Goal: Browse casually: Explore the website without a specific task or goal

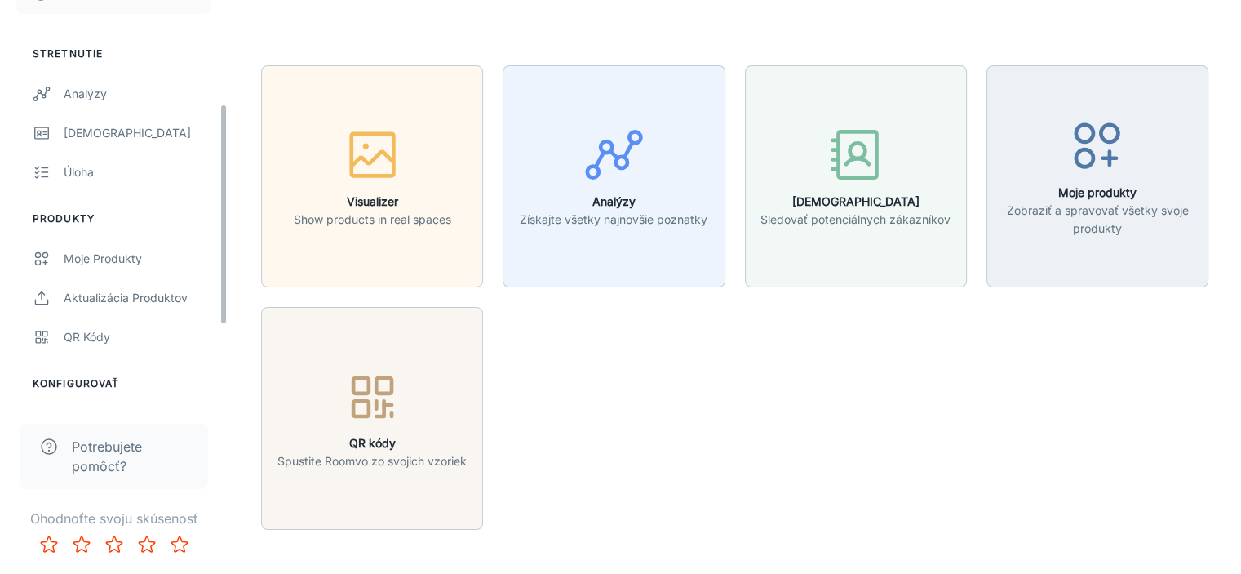
scroll to position [326, 0]
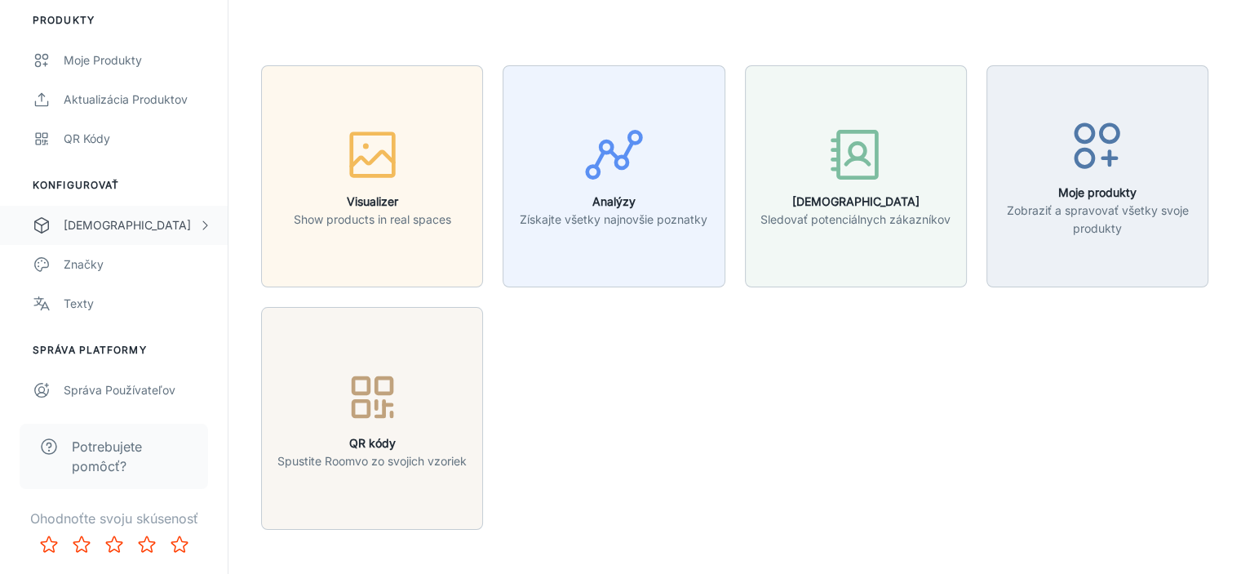
click at [114, 222] on div "[DEMOGRAPHIC_DATA]" at bounding box center [131, 225] width 135 height 18
click at [118, 296] on div "Designer Rooms" at bounding box center [138, 304] width 148 height 18
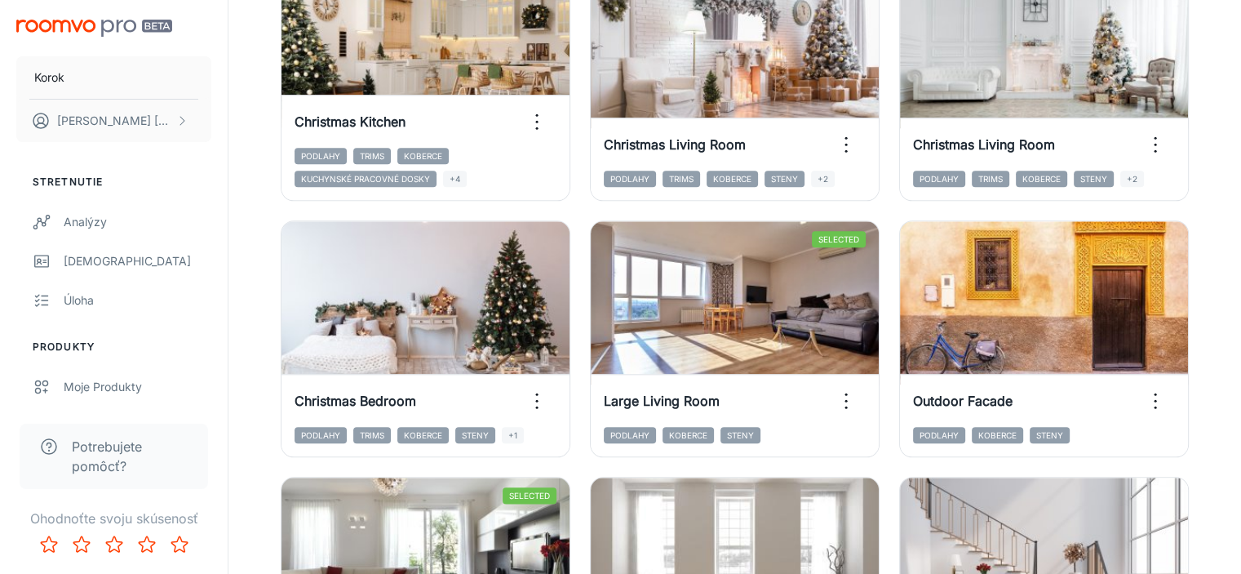
scroll to position [1854, 0]
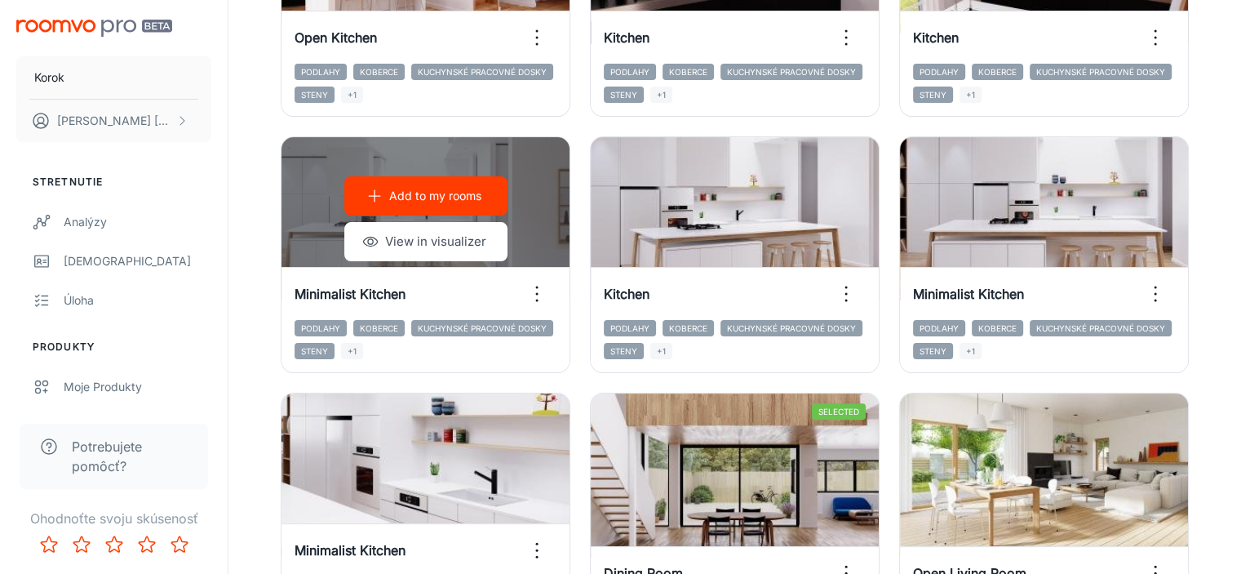
scroll to position [490, 0]
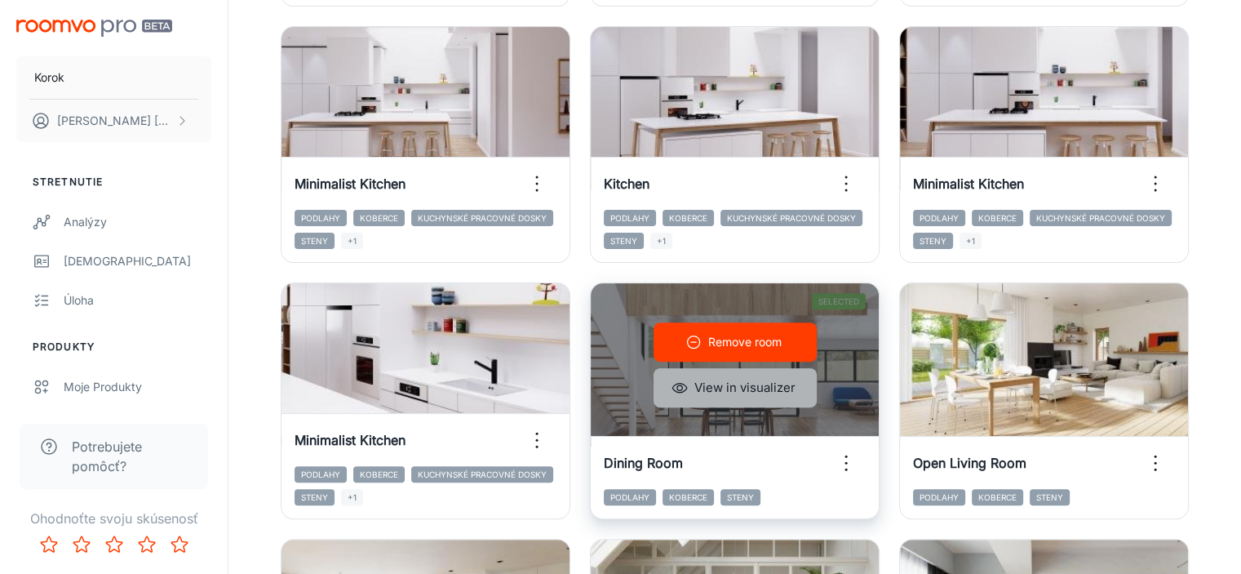
click at [817, 368] on button "View in visualizer" at bounding box center [735, 387] width 163 height 39
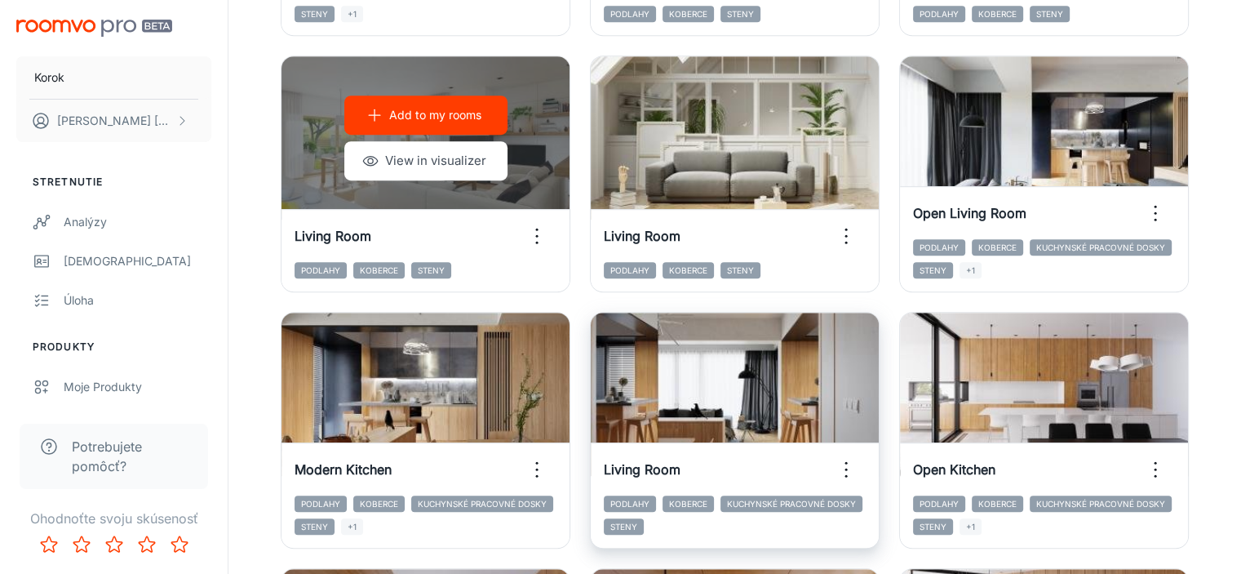
scroll to position [979, 0]
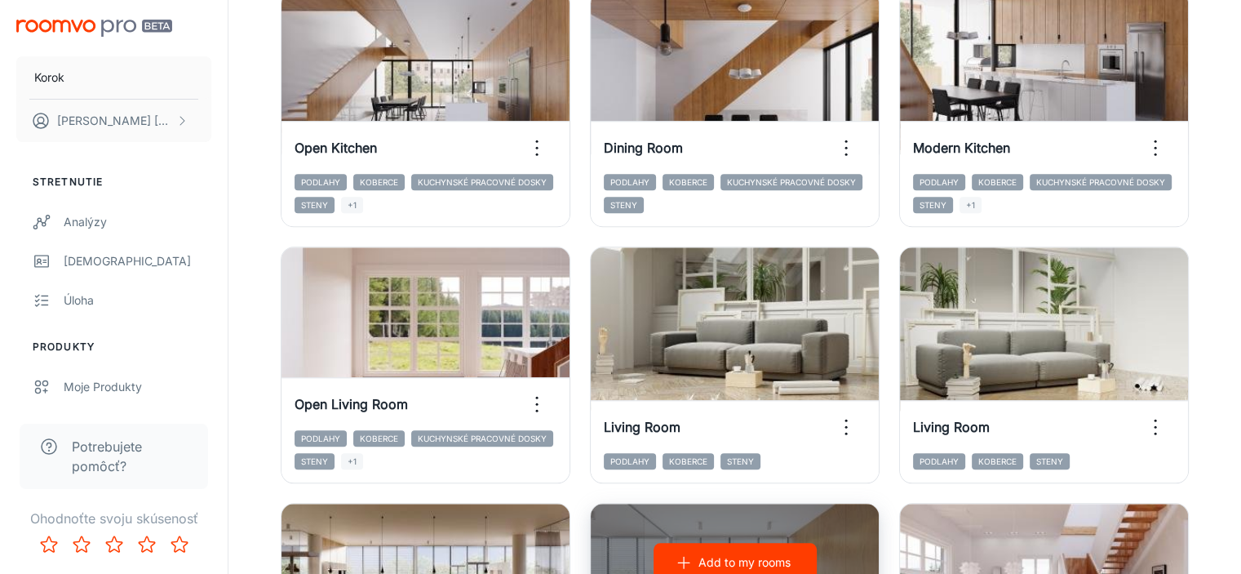
scroll to position [1388, 0]
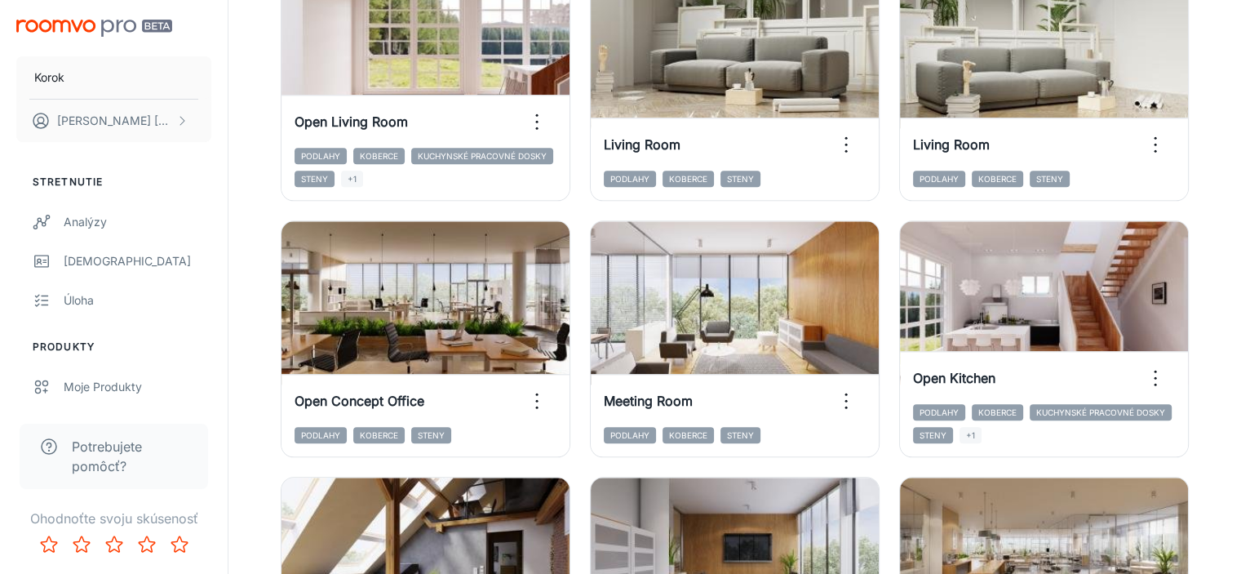
scroll to position [1854, 0]
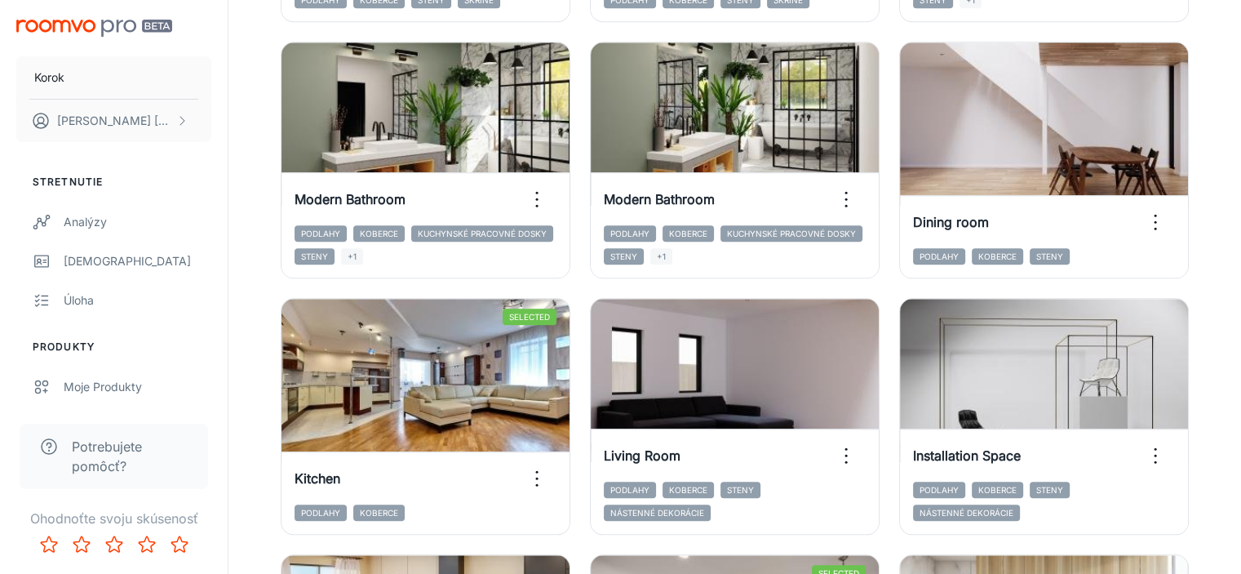
scroll to position [1528, 0]
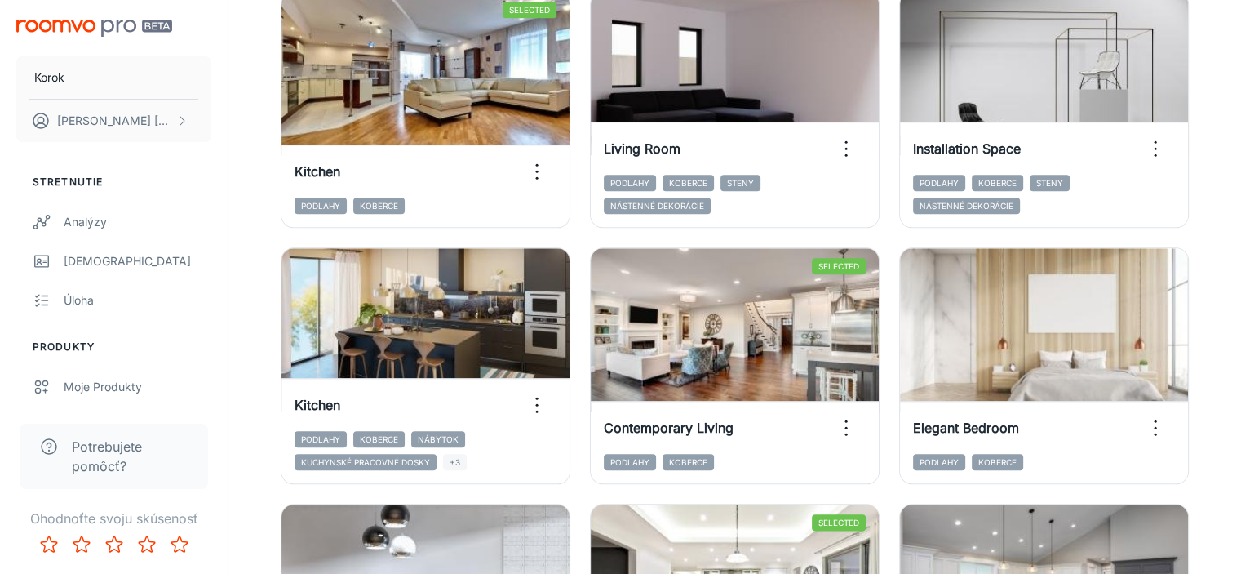
scroll to position [1854, 0]
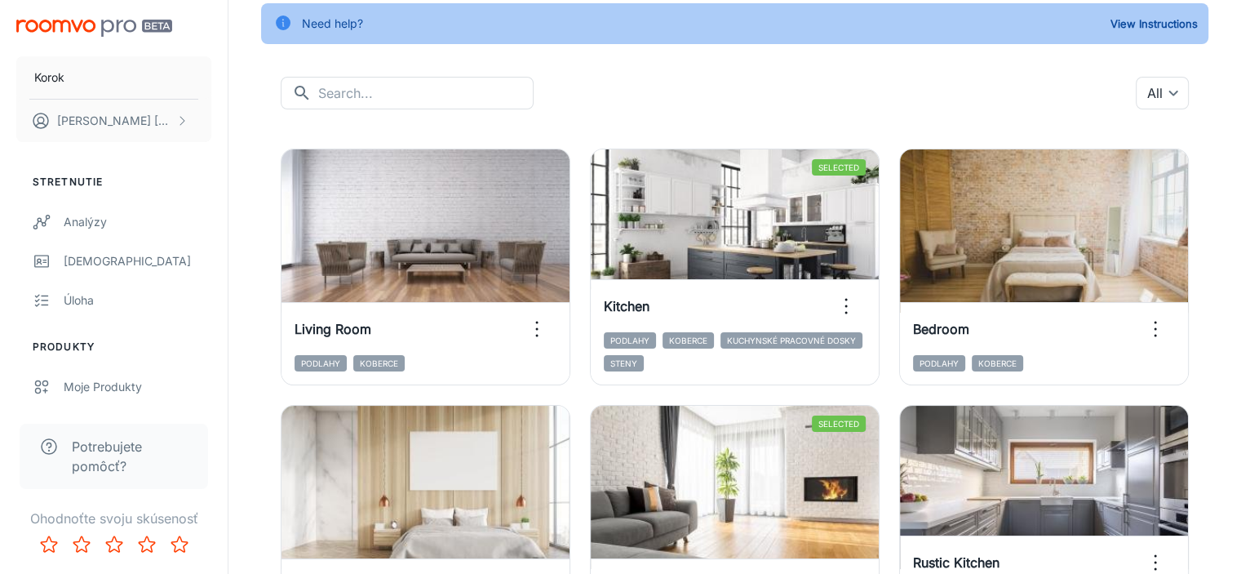
scroll to position [326, 0]
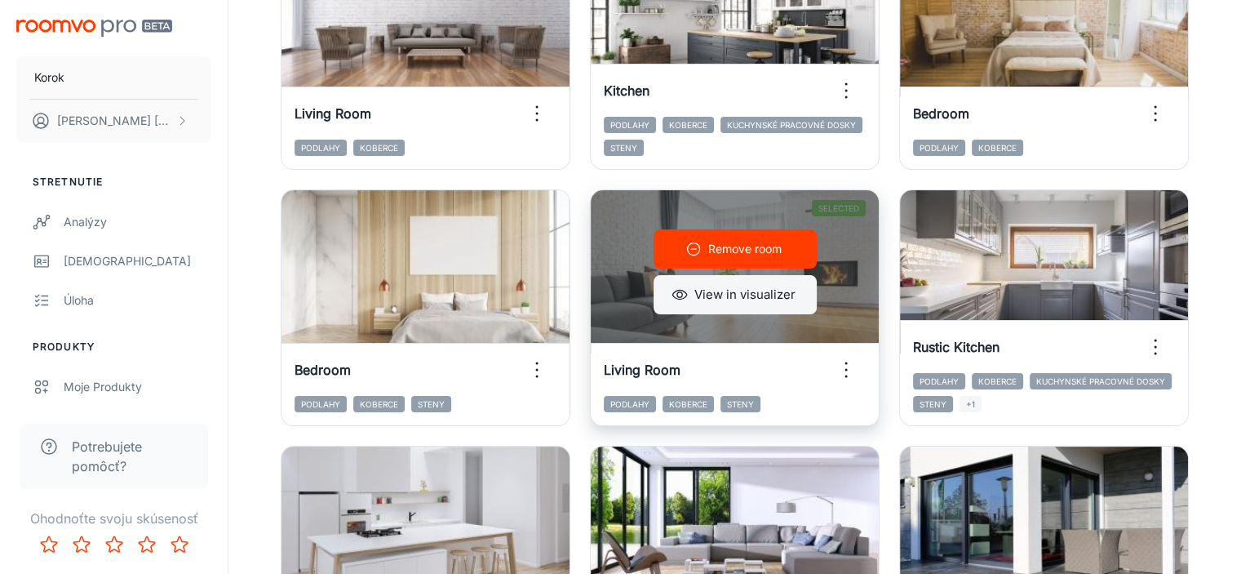
click at [654, 290] on button "View in visualizer" at bounding box center [735, 294] width 163 height 39
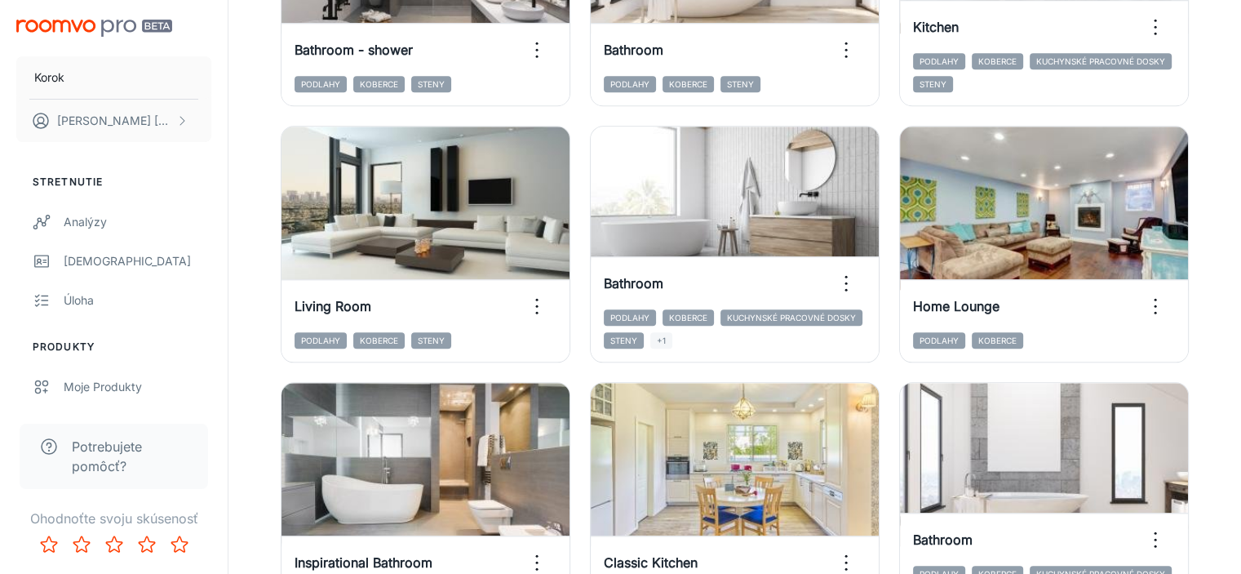
scroll to position [1854, 0]
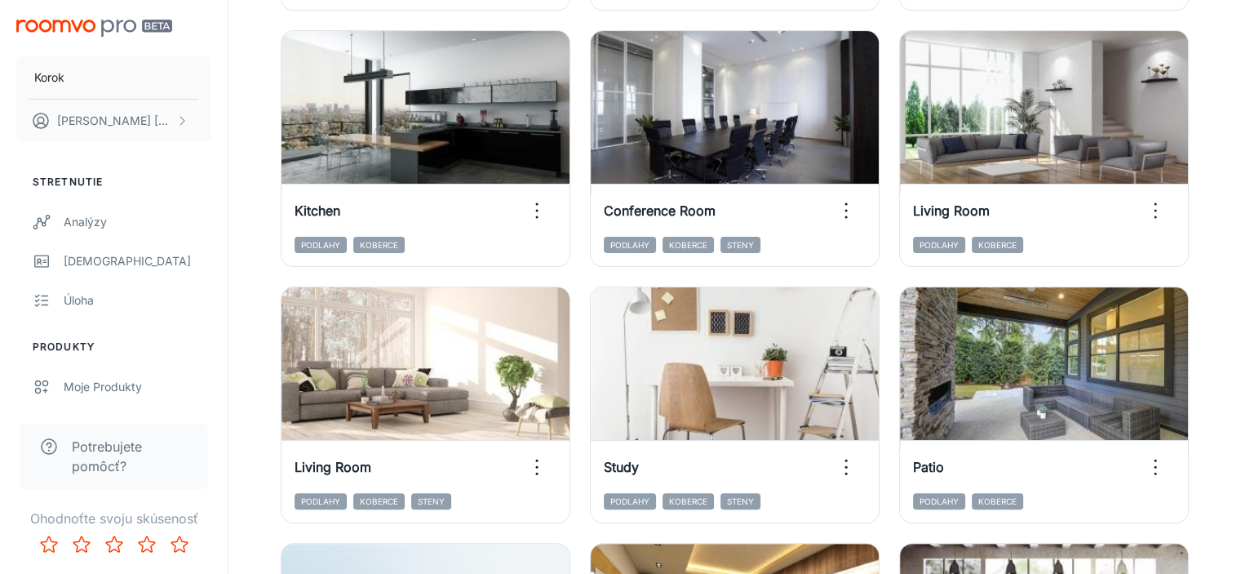
scroll to position [210, 0]
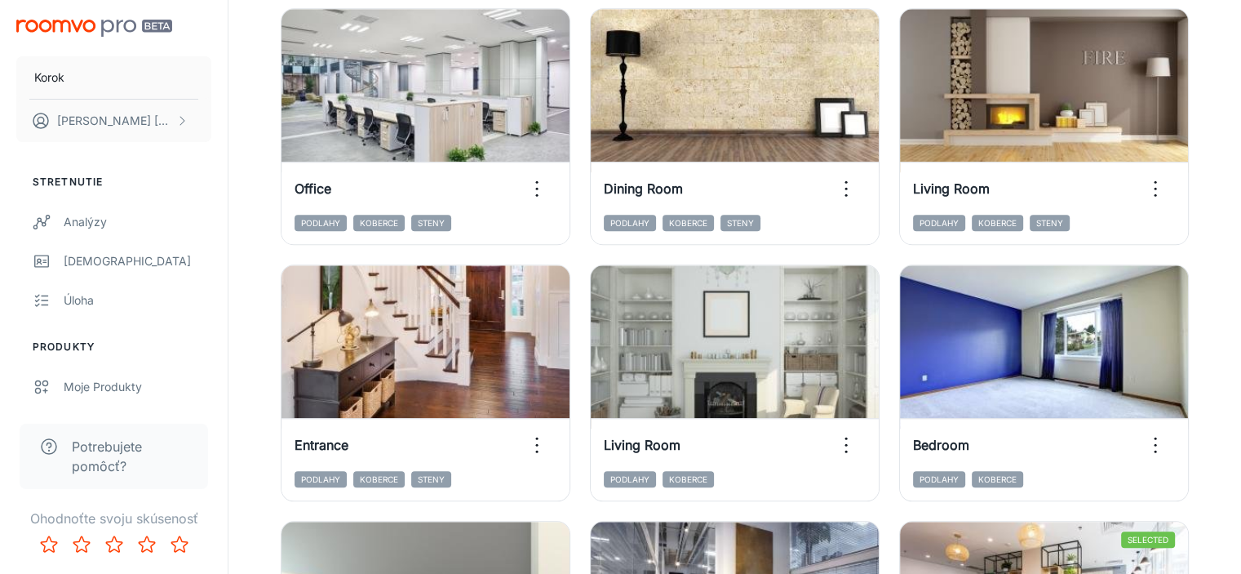
scroll to position [1597, 0]
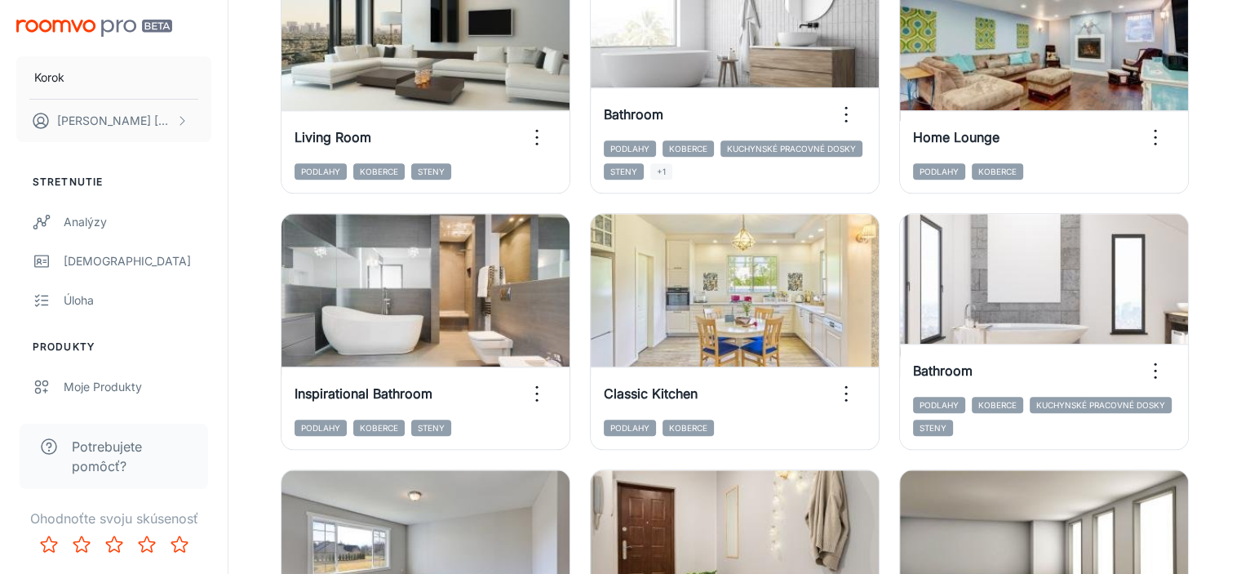
scroll to position [1854, 0]
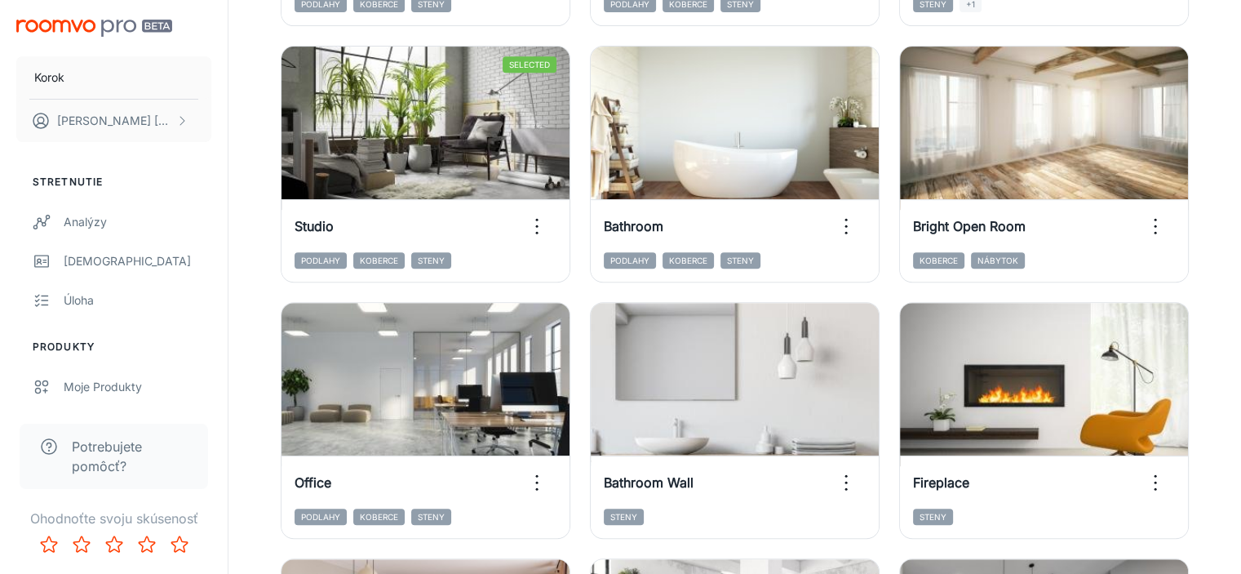
scroll to position [630, 0]
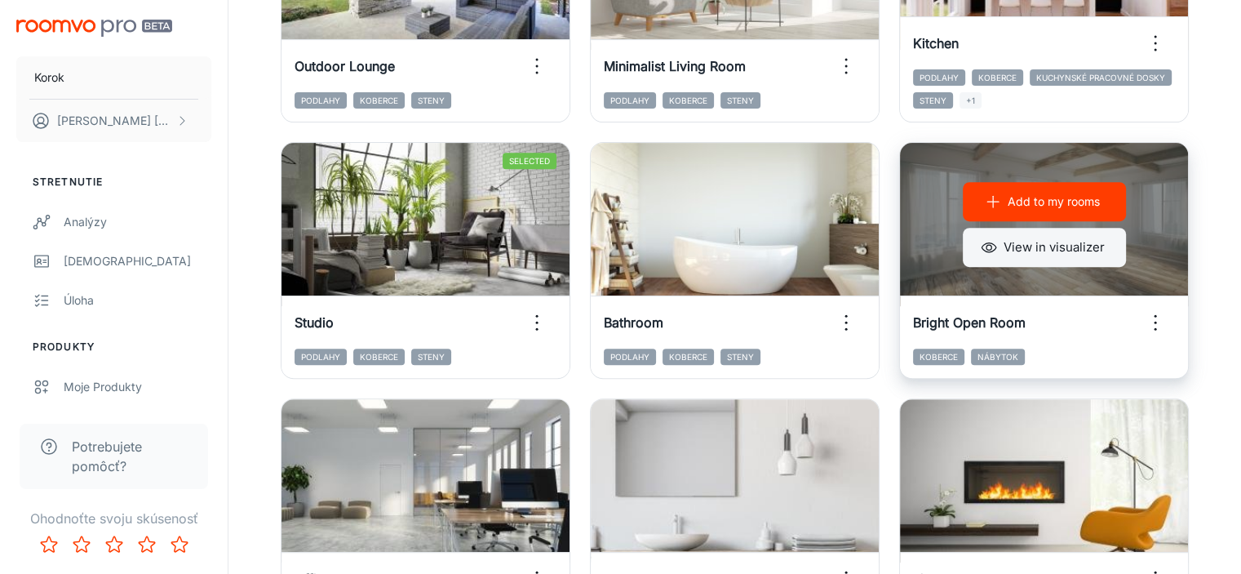
click at [963, 245] on button "View in visualizer" at bounding box center [1044, 247] width 163 height 39
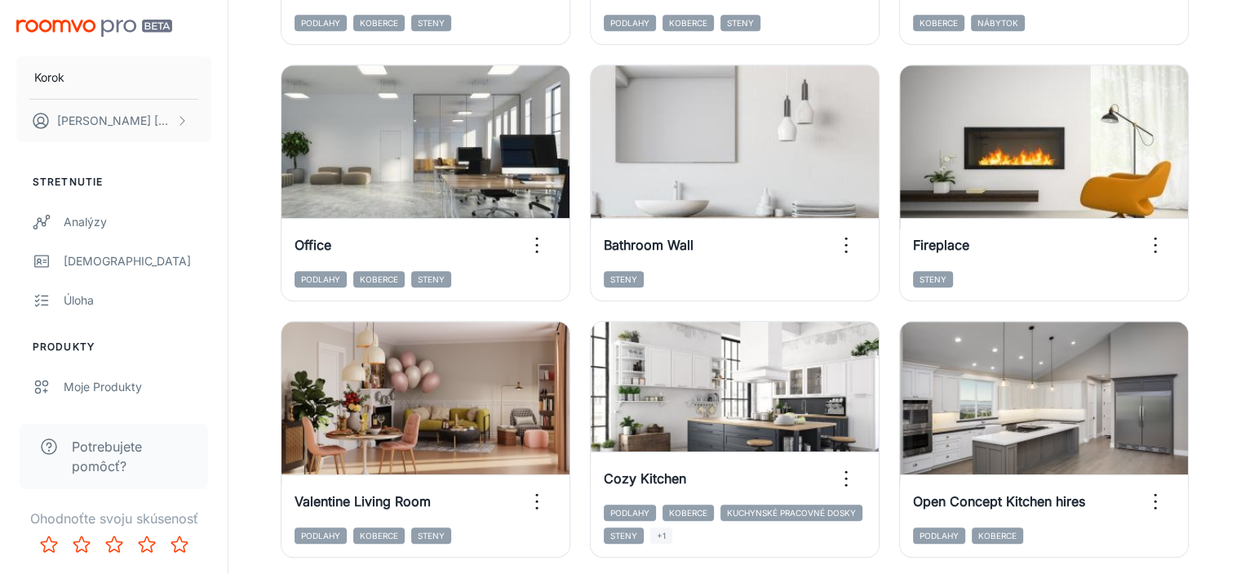
scroll to position [957, 0]
